Goal: Navigation & Orientation: Find specific page/section

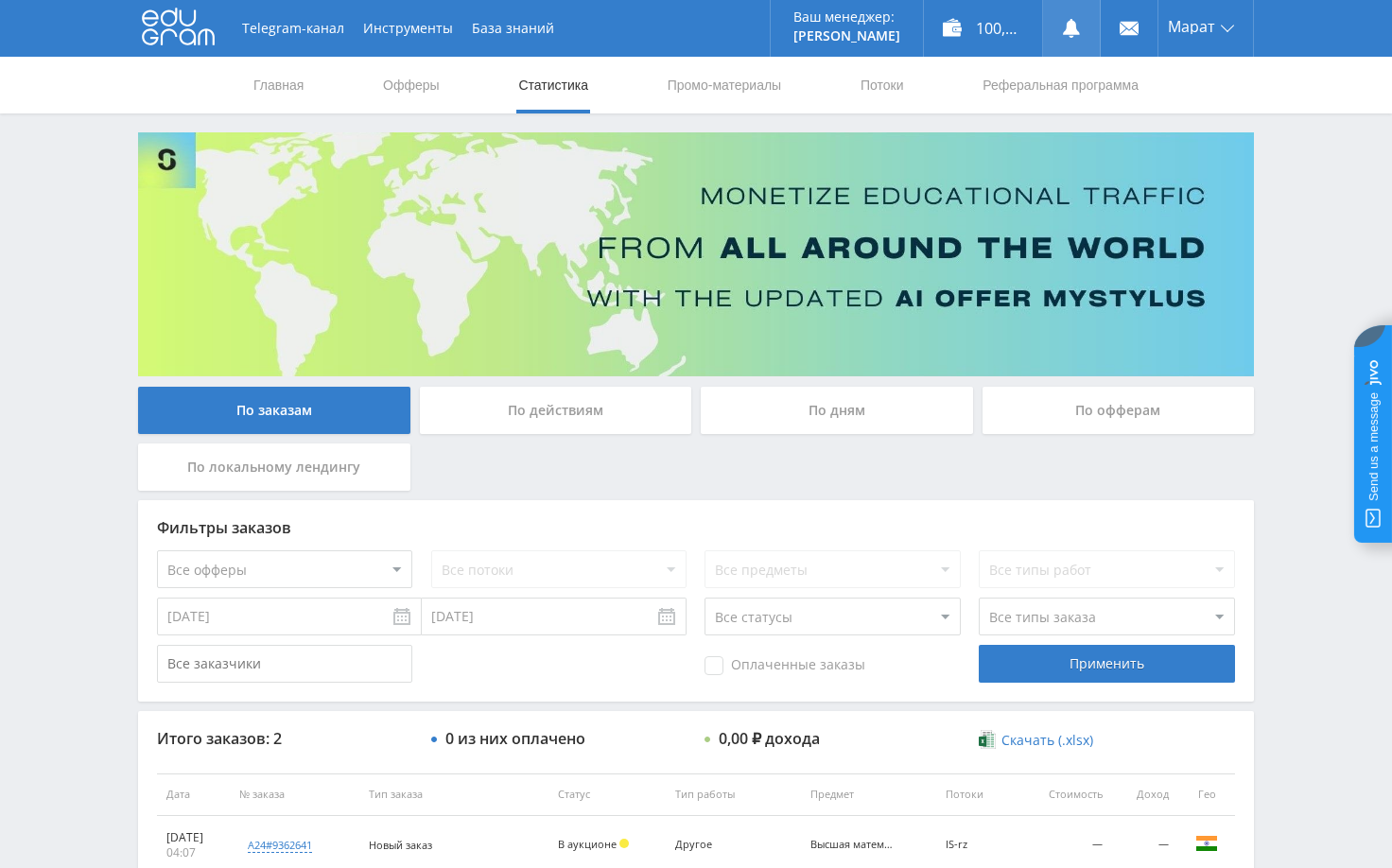
drag, startPoint x: 1285, startPoint y: 198, endPoint x: 1071, endPoint y: 1, distance: 290.9
click at [1285, 197] on div "Telegram-канал Инструменты База знаний Ваш менеджер: [PERSON_NAME] Online @edug…" at bounding box center [696, 536] width 1392 height 1073
click at [1276, 209] on div "Telegram-канал Инструменты База знаний Ваш менеджер: [PERSON_NAME] Online @edug…" at bounding box center [696, 536] width 1392 height 1073
